Goal: Task Accomplishment & Management: Manage account settings

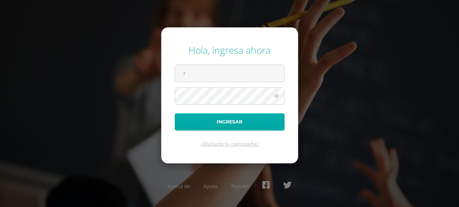
type input "rgonzalez16@colegioselshaddai.edu.gt"
click at [220, 118] on button "Ingresar" at bounding box center [230, 121] width 110 height 17
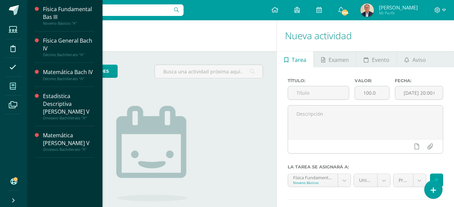
click at [14, 85] on icon at bounding box center [13, 86] width 6 height 7
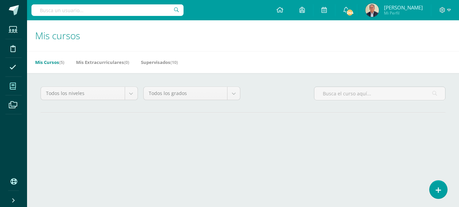
click at [59, 16] on div at bounding box center [107, 10] width 152 height 20
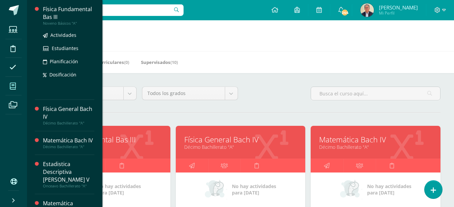
click at [53, 14] on div "Física Fundamental Bas III" at bounding box center [68, 13] width 51 height 16
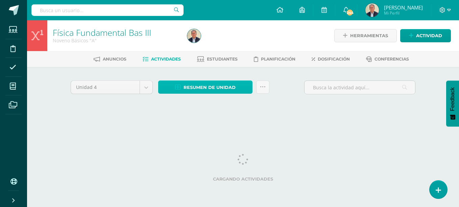
click at [206, 87] on span "Resumen de unidad" at bounding box center [210, 87] width 52 height 13
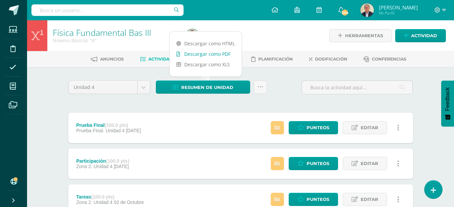
click at [204, 55] on link "Descargar como PDF" at bounding box center [206, 54] width 72 height 10
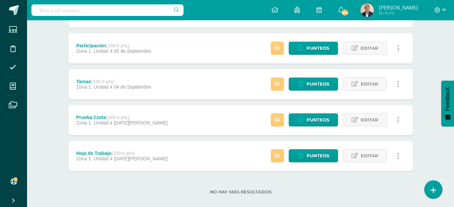
scroll to position [268, 0]
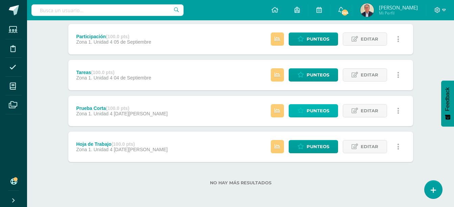
click at [315, 112] on span "Punteos" at bounding box center [318, 110] width 23 height 13
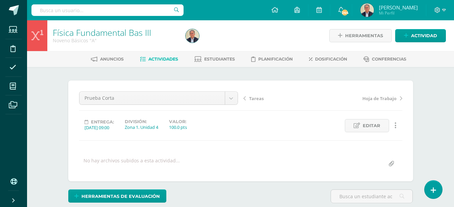
click at [162, 59] on span "Actividades" at bounding box center [163, 58] width 30 height 5
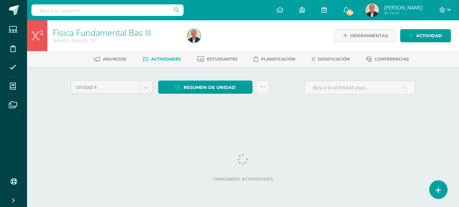
click at [166, 59] on span "Actividades" at bounding box center [166, 58] width 30 height 5
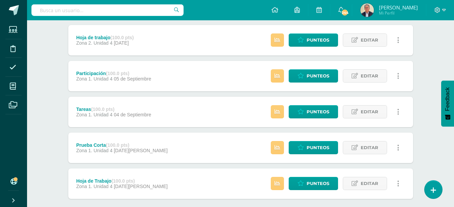
scroll to position [268, 0]
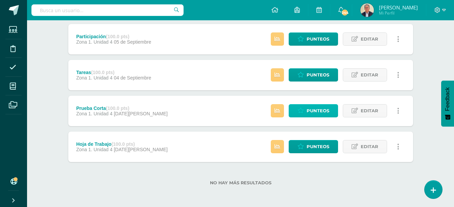
click at [320, 112] on span "Punteos" at bounding box center [318, 110] width 23 height 13
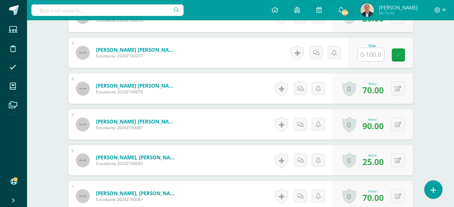
scroll to position [168, 0]
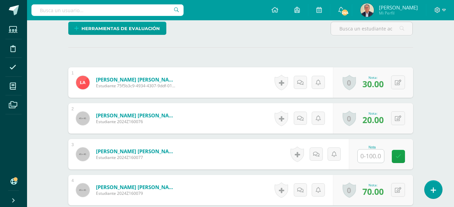
click at [366, 85] on span "30.00" at bounding box center [372, 83] width 21 height 11
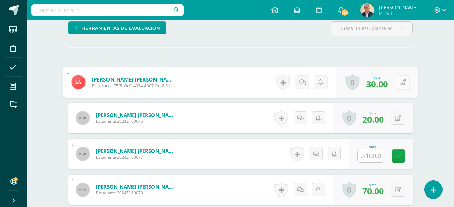
click at [397, 81] on button at bounding box center [403, 82] width 14 height 14
type input "40"
click at [385, 84] on icon at bounding box center [385, 84] width 6 height 6
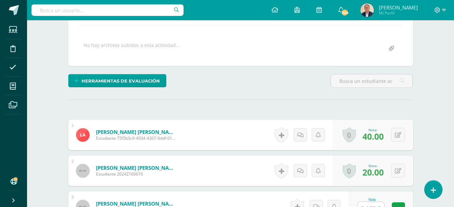
scroll to position [0, 0]
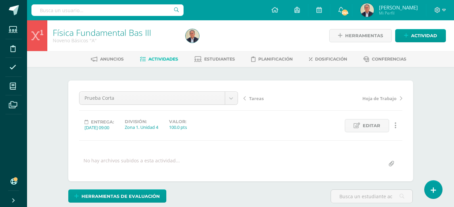
click at [166, 60] on span "Actividades" at bounding box center [163, 58] width 30 height 5
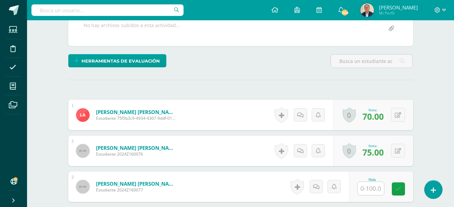
scroll to position [136, 0]
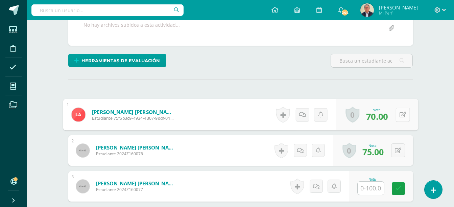
click at [396, 115] on button at bounding box center [403, 115] width 14 height 14
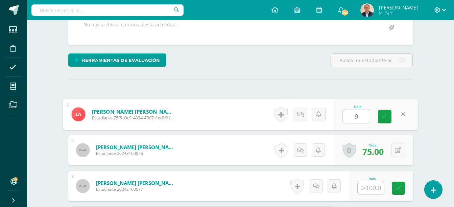
type input "90"
click at [387, 119] on icon at bounding box center [385, 117] width 6 height 6
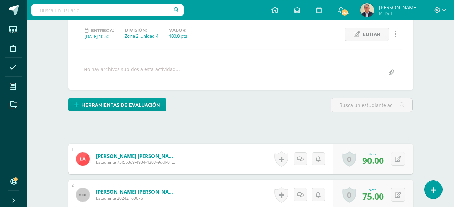
scroll to position [1, 0]
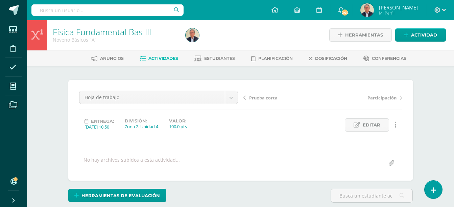
click at [166, 61] on span "Actividades" at bounding box center [163, 58] width 30 height 5
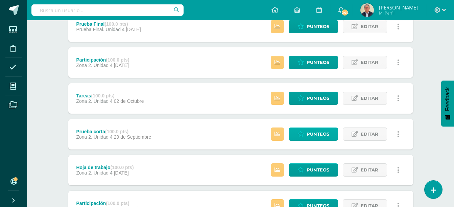
scroll to position [101, 0]
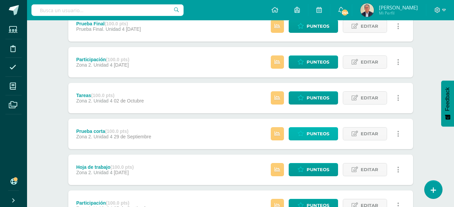
click at [318, 133] on span "Punteos" at bounding box center [318, 133] width 23 height 13
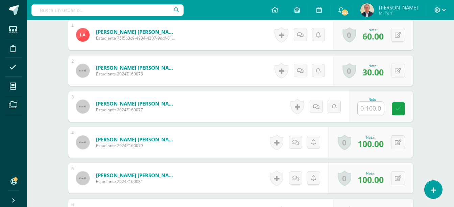
scroll to position [204, 0]
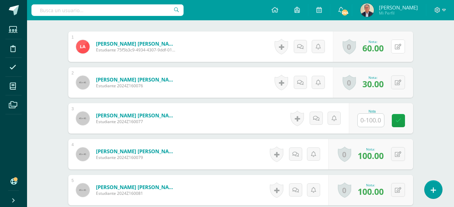
drag, startPoint x: 398, startPoint y: 48, endPoint x: 395, endPoint y: 50, distance: 3.7
click at [398, 48] on icon at bounding box center [398, 47] width 6 height 6
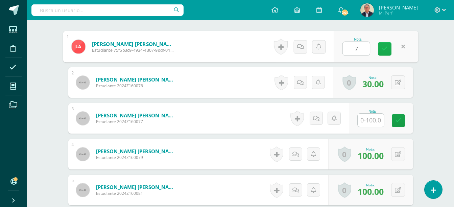
type input "70"
click at [384, 50] on icon at bounding box center [385, 49] width 6 height 6
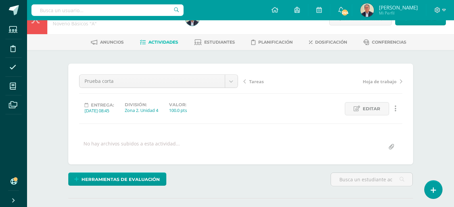
scroll to position [0, 0]
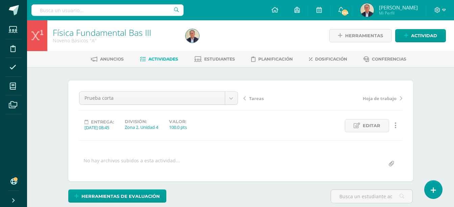
click at [162, 58] on span "Actividades" at bounding box center [163, 58] width 30 height 5
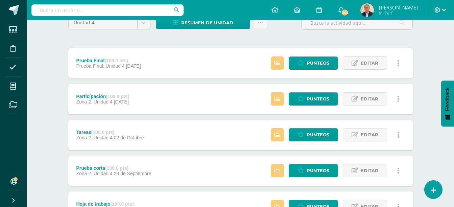
scroll to position [68, 0]
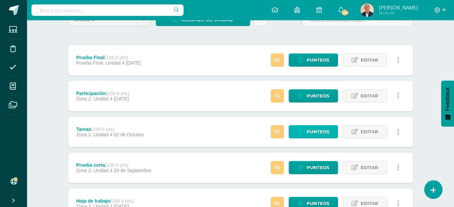
click at [315, 131] on span "Punteos" at bounding box center [318, 131] width 23 height 13
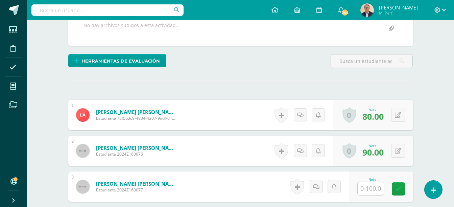
scroll to position [136, 0]
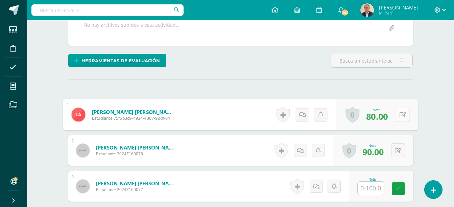
click at [396, 114] on button at bounding box center [403, 115] width 14 height 14
type input "90"
click at [384, 114] on icon at bounding box center [385, 117] width 6 height 6
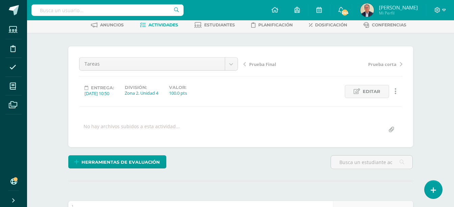
scroll to position [0, 0]
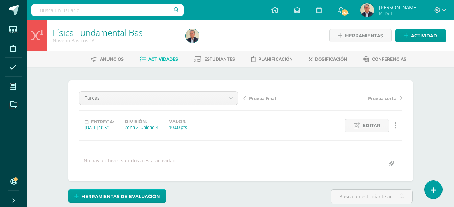
click at [165, 59] on span "Actividades" at bounding box center [163, 58] width 30 height 5
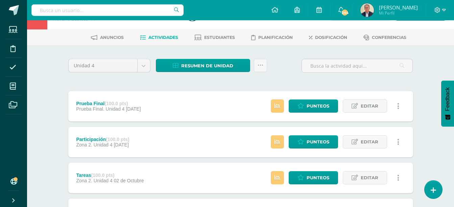
scroll to position [34, 0]
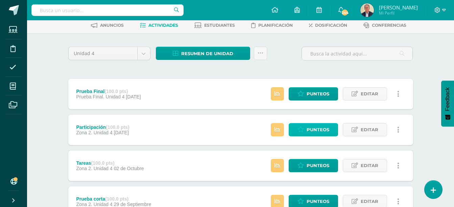
click at [318, 129] on span "Punteos" at bounding box center [318, 129] width 23 height 13
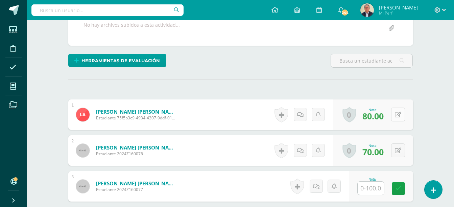
scroll to position [136, 0]
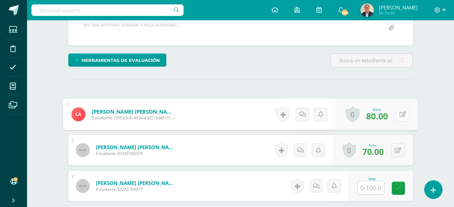
click at [397, 115] on button at bounding box center [403, 114] width 14 height 14
type input "90"
click at [387, 118] on link at bounding box center [385, 117] width 14 height 14
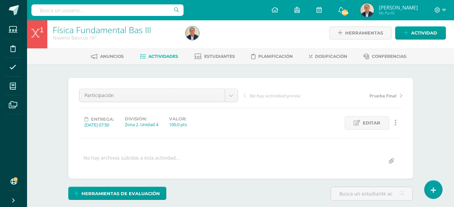
scroll to position [0, 0]
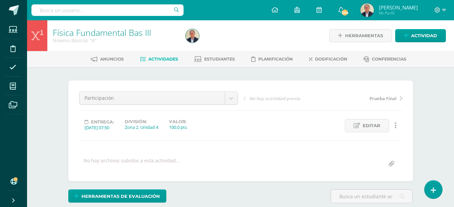
click at [162, 59] on span "Actividades" at bounding box center [163, 58] width 30 height 5
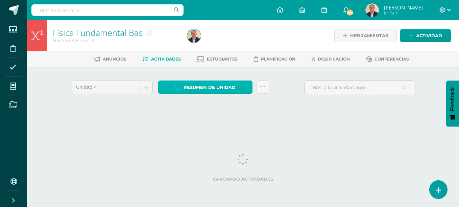
click at [208, 87] on span "Resumen de unidad" at bounding box center [210, 87] width 52 height 13
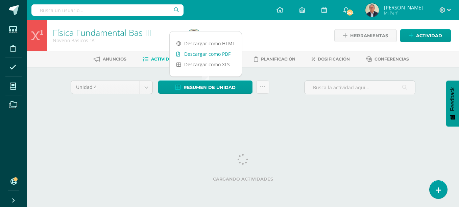
click at [207, 55] on link "Descargar como PDF" at bounding box center [206, 54] width 72 height 10
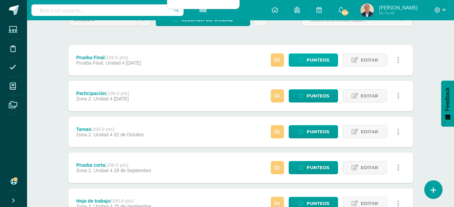
scroll to position [169, 0]
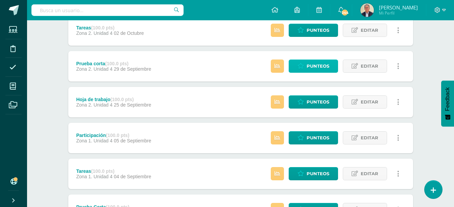
click at [314, 66] on span "Punteos" at bounding box center [318, 66] width 23 height 13
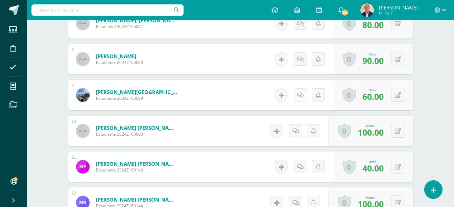
scroll to position [472, 0]
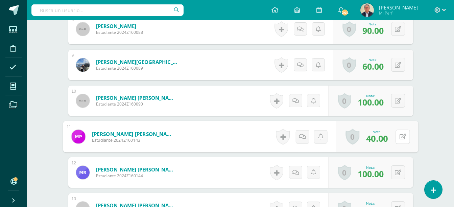
click at [396, 136] on button at bounding box center [403, 136] width 14 height 14
type input "50"
click at [384, 141] on icon at bounding box center [385, 139] width 6 height 6
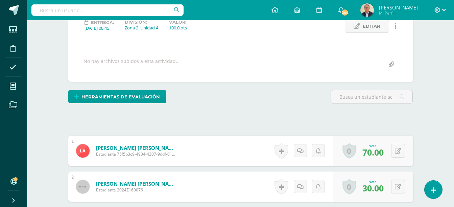
scroll to position [0, 0]
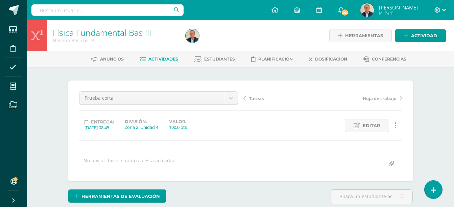
click at [155, 59] on span "Actividades" at bounding box center [163, 58] width 30 height 5
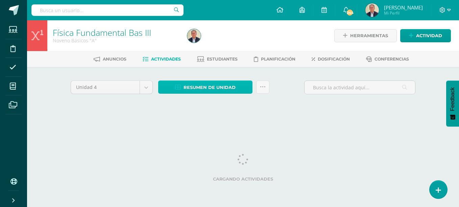
click at [215, 88] on span "Resumen de unidad" at bounding box center [210, 87] width 52 height 13
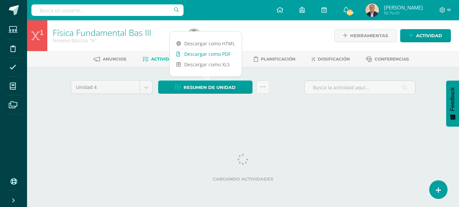
click at [210, 55] on link "Descargar como PDF" at bounding box center [206, 54] width 72 height 10
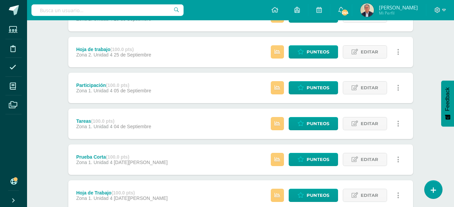
scroll to position [166, 0]
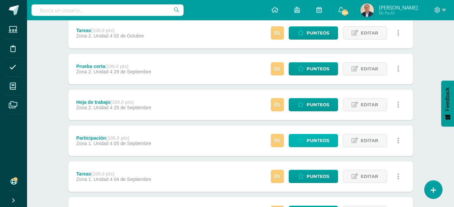
click at [316, 138] on span "Punteos" at bounding box center [318, 140] width 23 height 13
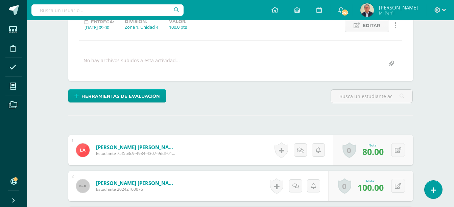
scroll to position [100, 0]
click at [398, 151] on button at bounding box center [398, 150] width 14 height 14
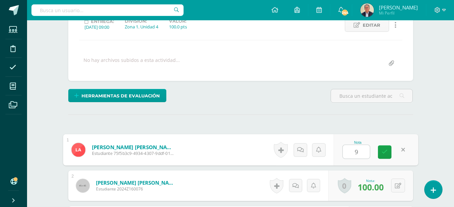
type input "90"
click at [385, 151] on icon at bounding box center [385, 152] width 6 height 6
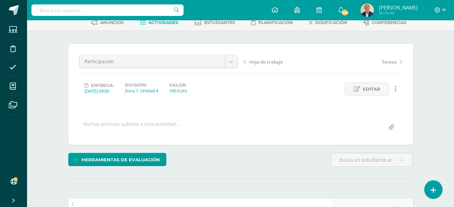
scroll to position [0, 0]
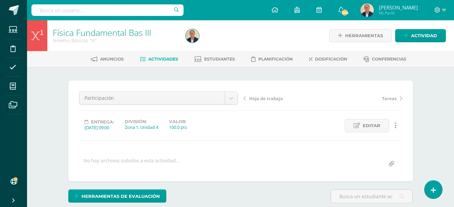
click at [168, 58] on span "Actividades" at bounding box center [163, 58] width 30 height 5
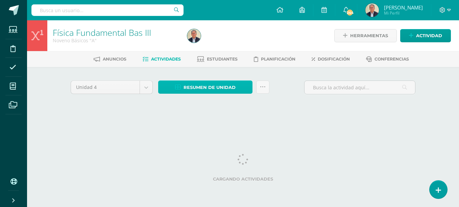
click at [201, 87] on span "Resumen de unidad" at bounding box center [210, 87] width 52 height 13
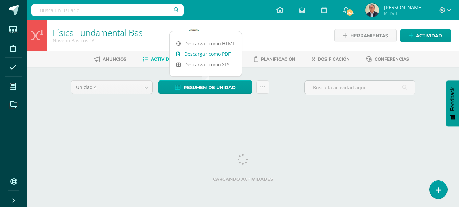
click at [208, 54] on link "Descargar como PDF" at bounding box center [206, 54] width 72 height 10
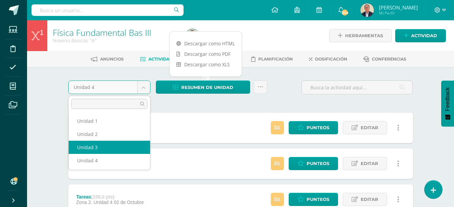
select select "Unidad 3"
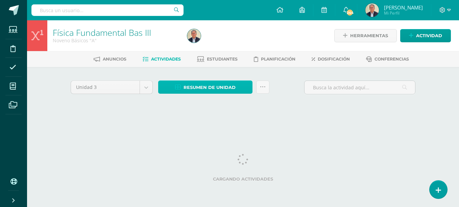
click at [213, 87] on span "Resumen de unidad" at bounding box center [210, 87] width 52 height 13
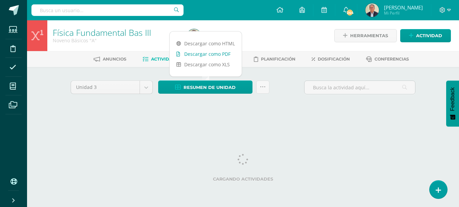
click at [211, 54] on link "Descargar como PDF" at bounding box center [206, 54] width 72 height 10
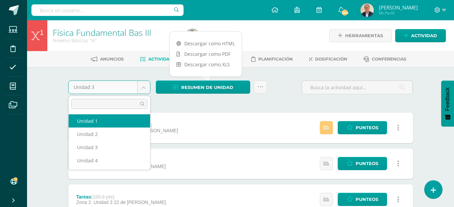
select select "Unidad 1"
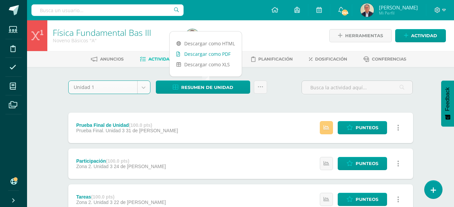
click at [202, 55] on link "Descargar como PDF" at bounding box center [206, 54] width 72 height 10
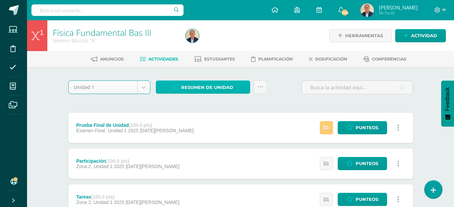
click at [210, 88] on span "Resumen de unidad" at bounding box center [207, 87] width 52 height 13
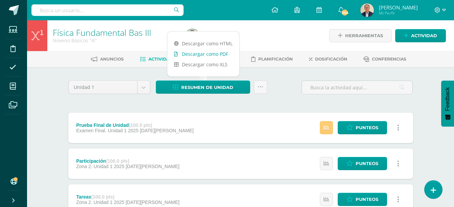
click at [214, 53] on link "Descargar como PDF" at bounding box center [203, 54] width 72 height 10
click at [191, 117] on div "Prueba Final de Unidad (100.0 pts) Examen Final. Unidad 1 2025 06 de Marzo Esta…" at bounding box center [240, 128] width 345 height 30
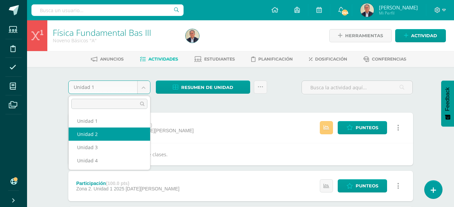
select select "Unidad 2"
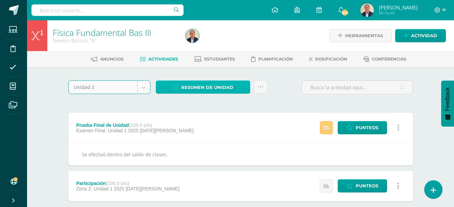
click at [205, 89] on span "Resumen de unidad" at bounding box center [207, 87] width 52 height 13
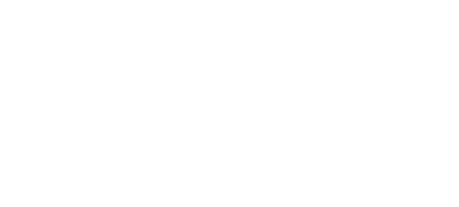
click at [16, 125] on link "Estudiantes" at bounding box center [0, 136] width 31 height 22
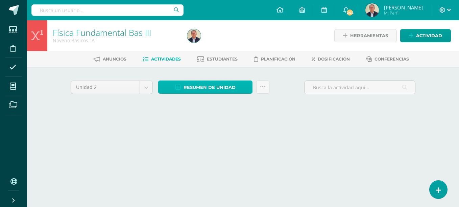
click at [204, 87] on span "Resumen de unidad" at bounding box center [210, 87] width 52 height 13
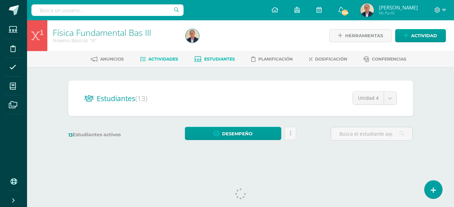
click at [157, 58] on span "Actividades" at bounding box center [163, 58] width 30 height 5
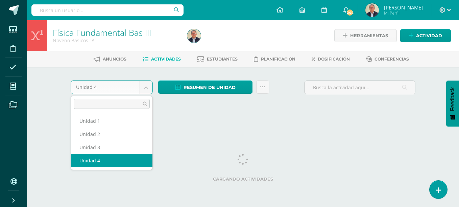
click at [147, 87] on body "Estudiantes Disciplina Asistencia Mis cursos Archivos Soporte Ayuda Reportar un…" at bounding box center [229, 63] width 459 height 126
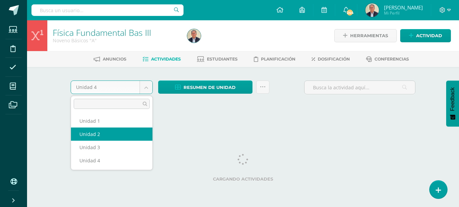
select select "Unidad 2"
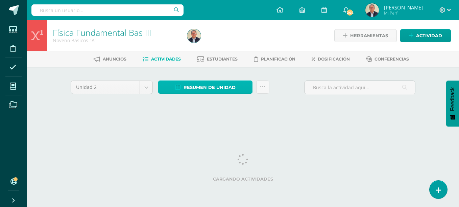
click at [213, 90] on span "Resumen de unidad" at bounding box center [210, 87] width 52 height 13
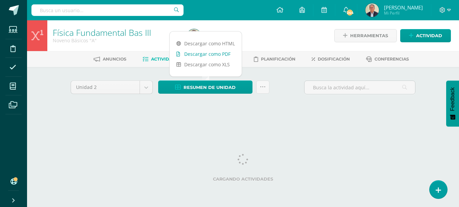
click at [210, 54] on link "Descargar como PDF" at bounding box center [206, 54] width 72 height 10
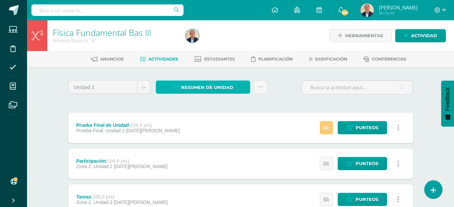
click at [212, 89] on span "Resumen de unidad" at bounding box center [207, 87] width 52 height 13
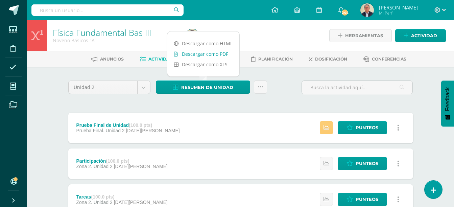
click at [204, 53] on link "Descargar como PDF" at bounding box center [203, 54] width 72 height 10
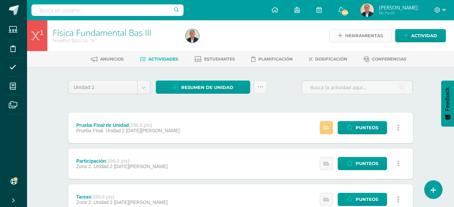
click at [355, 38] on span "Herramientas" at bounding box center [364, 35] width 38 height 13
click at [302, 37] on div at bounding box center [251, 35] width 136 height 31
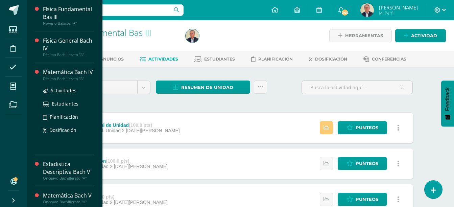
click at [51, 76] on div "Matemática Bach IV" at bounding box center [68, 72] width 51 height 8
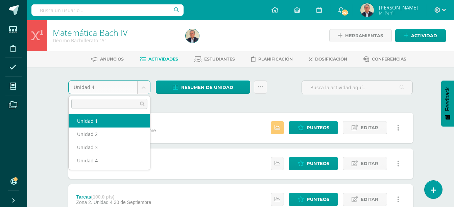
select select "Unidad 1"
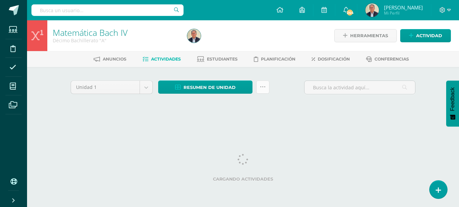
click at [262, 87] on icon at bounding box center [263, 87] width 6 height 6
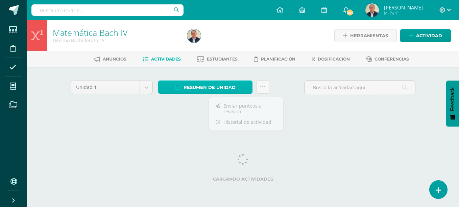
click at [223, 85] on span "Resumen de unidad" at bounding box center [210, 87] width 52 height 13
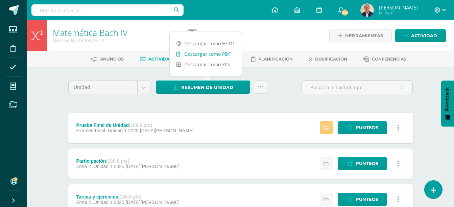
click at [213, 55] on link "Descargar como PDF" at bounding box center [206, 54] width 72 height 10
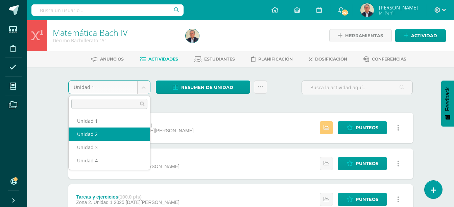
select select "Unidad 2"
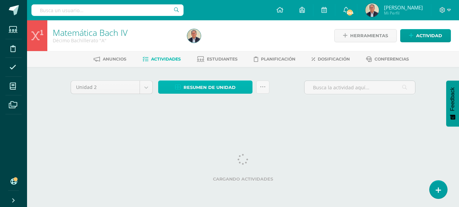
click at [213, 87] on span "Resumen de unidad" at bounding box center [210, 87] width 52 height 13
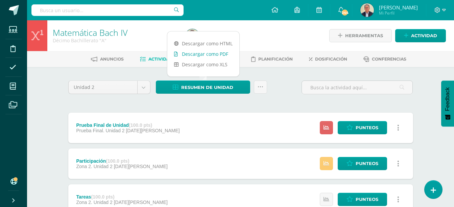
click at [207, 54] on link "Descargar como PDF" at bounding box center [203, 54] width 72 height 10
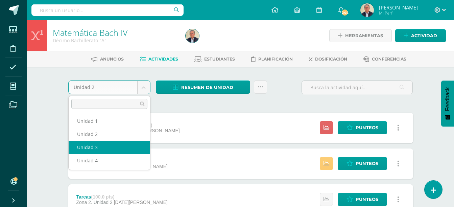
select select "Unidad 3"
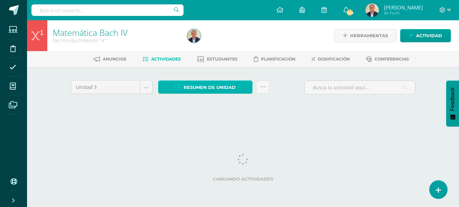
click at [206, 88] on span "Resumen de unidad" at bounding box center [210, 87] width 52 height 13
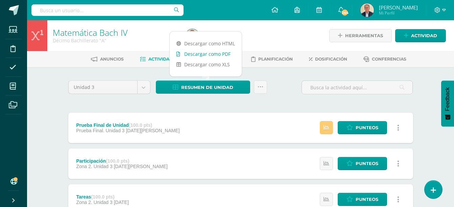
click at [206, 55] on link "Descargar como PDF" at bounding box center [206, 54] width 72 height 10
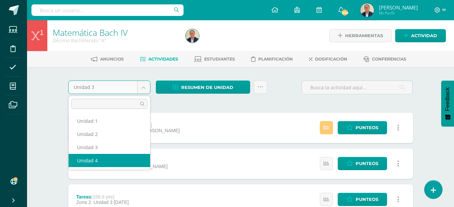
select select "Unidad 4"
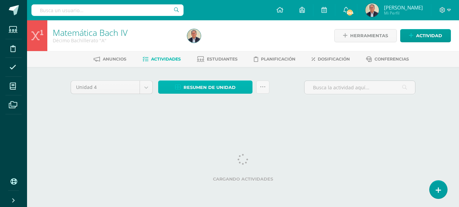
click at [207, 88] on span "Resumen de unidad" at bounding box center [210, 87] width 52 height 13
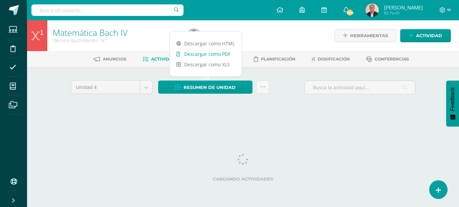
click at [203, 55] on link "Descargar como PDF" at bounding box center [206, 54] width 72 height 10
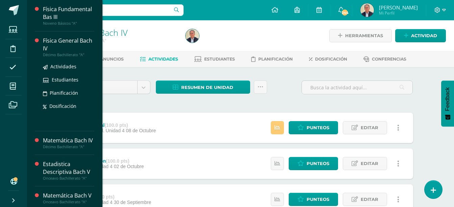
click at [52, 51] on div "Física General Bach IV" at bounding box center [68, 45] width 51 height 16
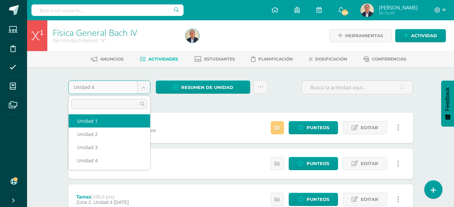
select select "Unidad 1"
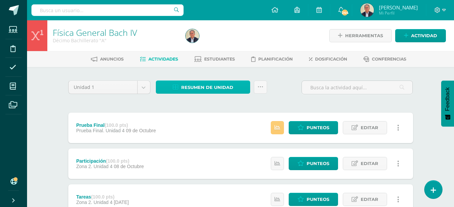
click at [205, 87] on span "Resumen de unidad" at bounding box center [207, 87] width 52 height 13
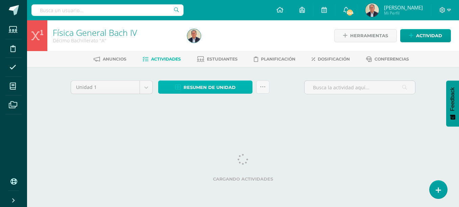
click at [204, 88] on span "Resumen de unidad" at bounding box center [210, 87] width 52 height 13
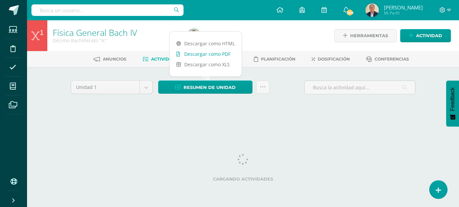
click at [200, 54] on link "Descargar como PDF" at bounding box center [206, 54] width 72 height 10
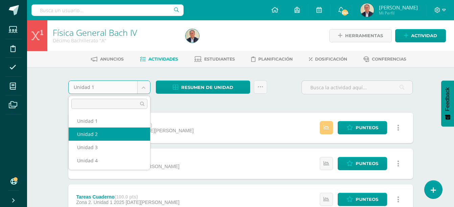
select select "Unidad 2"
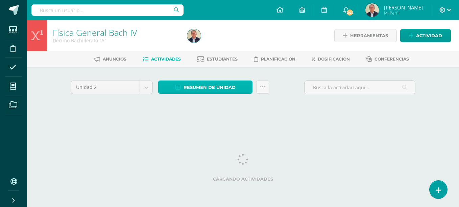
click at [209, 88] on span "Resumen de unidad" at bounding box center [210, 87] width 52 height 13
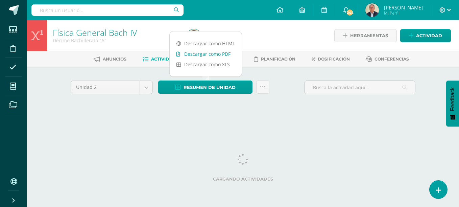
click at [207, 54] on link "Descargar como PDF" at bounding box center [206, 54] width 72 height 10
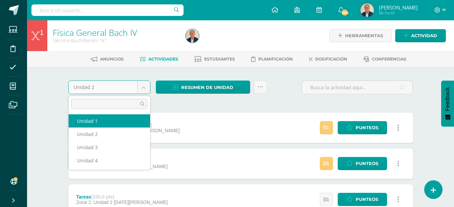
select select "Unidad 1"
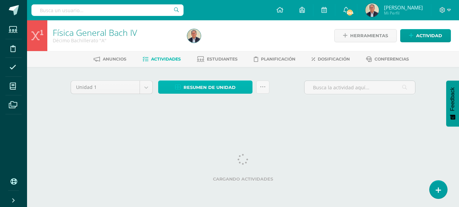
click at [210, 86] on span "Resumen de unidad" at bounding box center [210, 87] width 52 height 13
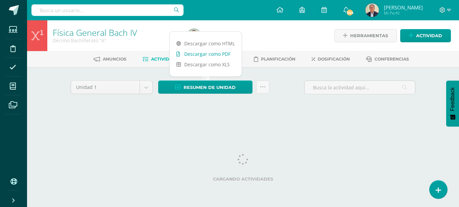
click at [208, 54] on link "Descargar como PDF" at bounding box center [206, 54] width 72 height 10
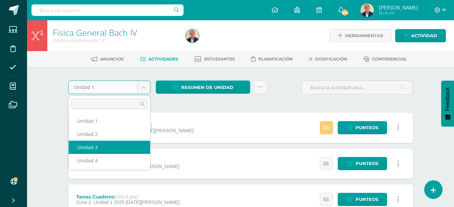
select select "Unidad 3"
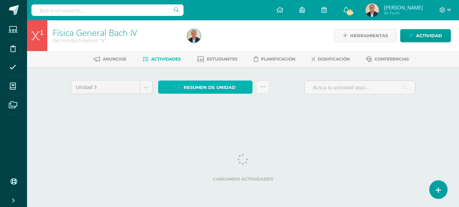
click at [215, 89] on span "Resumen de unidad" at bounding box center [210, 87] width 52 height 13
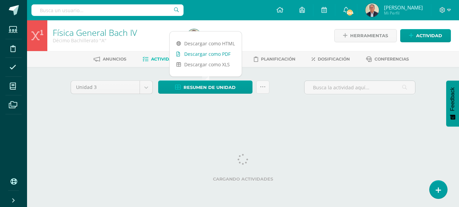
click at [213, 53] on link "Descargar como PDF" at bounding box center [206, 54] width 72 height 10
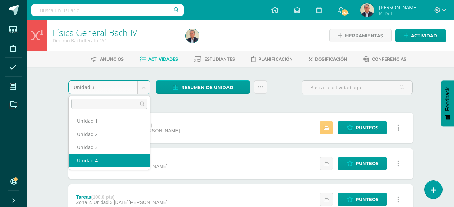
select select "Unidad 4"
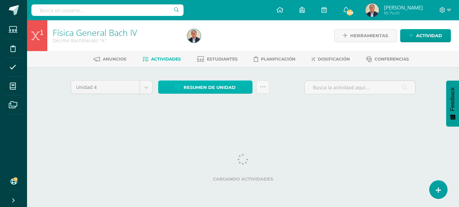
click at [213, 87] on span "Resumen de unidad" at bounding box center [210, 87] width 52 height 13
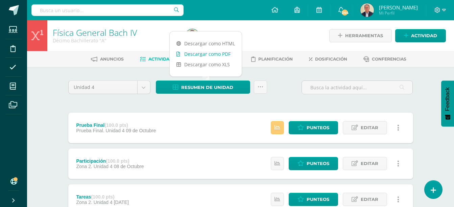
click at [211, 54] on link "Descargar como PDF" at bounding box center [206, 54] width 72 height 10
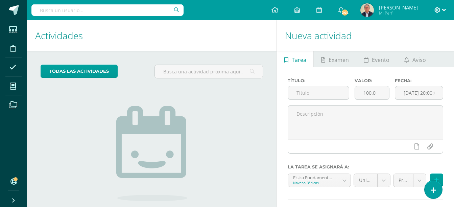
click at [436, 11] on icon at bounding box center [437, 10] width 6 height 6
click at [421, 46] on span "Cerrar sesión" at bounding box center [422, 46] width 30 height 6
